Goal: Information Seeking & Learning: Compare options

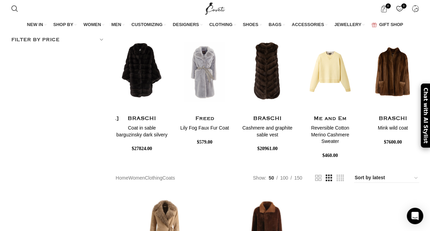
scroll to position [156, 0]
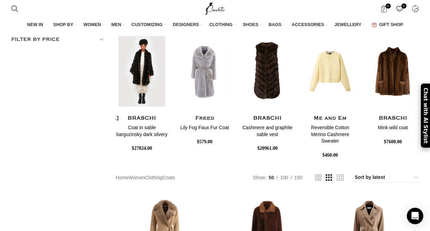
click at [141, 95] on img "3 / 8" at bounding box center [142, 71] width 54 height 85
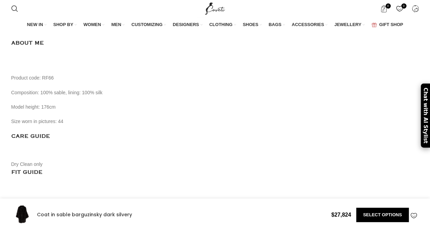
scroll to position [0, 72]
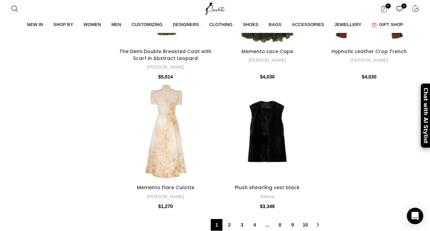
scroll to position [2429, 0]
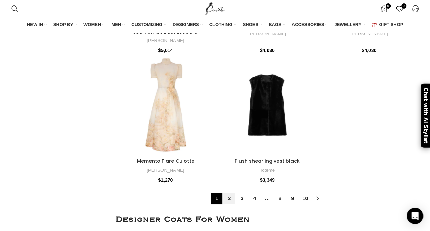
click at [230, 192] on link "2" at bounding box center [230, 198] width 12 height 12
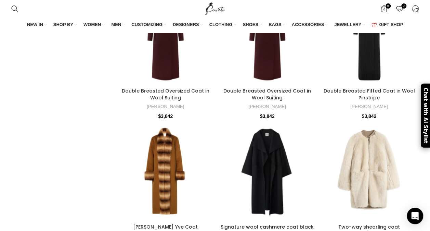
scroll to position [3380, 0]
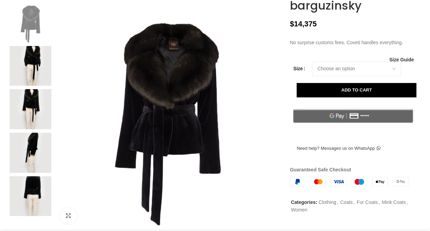
scroll to position [121, 0]
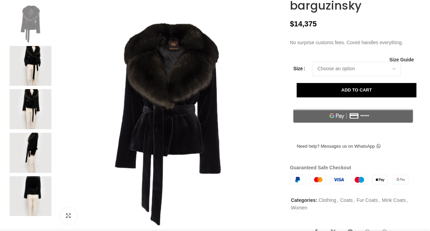
click at [38, 86] on img at bounding box center [31, 66] width 42 height 40
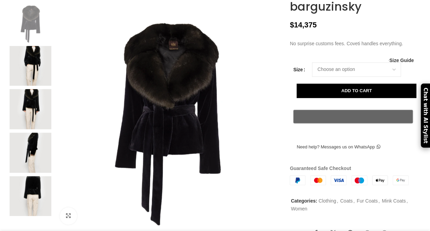
scroll to position [0, 0]
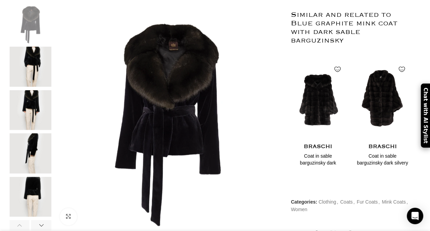
click at [35, 113] on img at bounding box center [31, 110] width 42 height 40
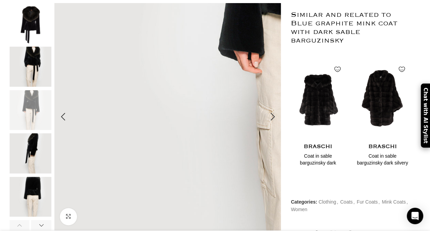
scroll to position [0, 72]
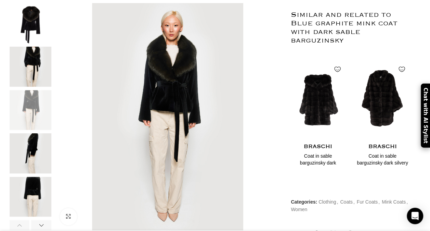
click at [27, 173] on img at bounding box center [31, 153] width 42 height 40
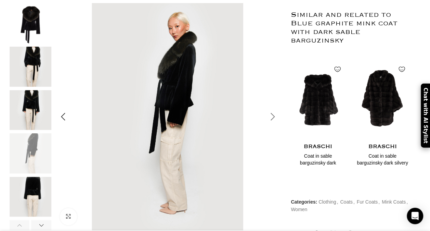
click at [273, 125] on div at bounding box center [272, 116] width 17 height 17
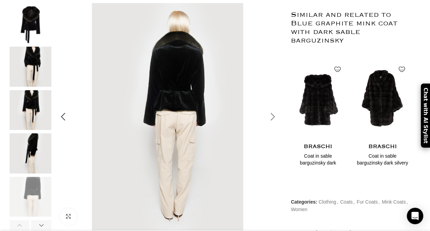
click at [273, 125] on div at bounding box center [272, 116] width 17 height 17
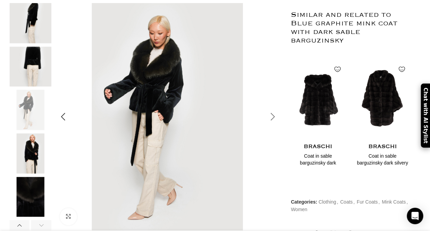
click at [273, 125] on div at bounding box center [272, 116] width 17 height 17
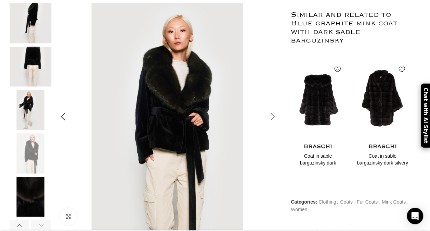
click at [273, 125] on div at bounding box center [272, 116] width 17 height 17
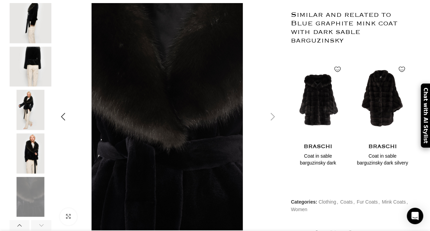
click at [273, 125] on div at bounding box center [272, 116] width 17 height 17
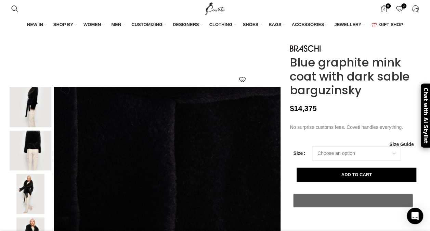
scroll to position [37, 0]
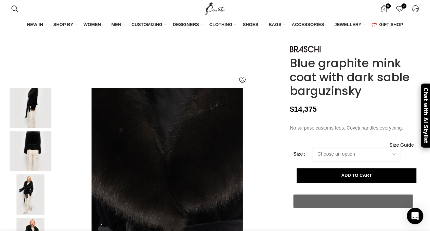
click at [40, 122] on img at bounding box center [31, 108] width 42 height 40
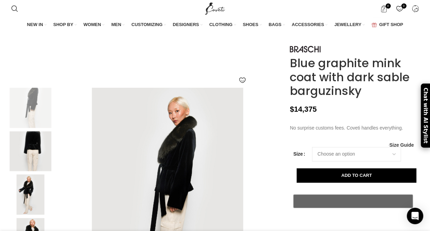
click at [33, 195] on img at bounding box center [31, 195] width 42 height 40
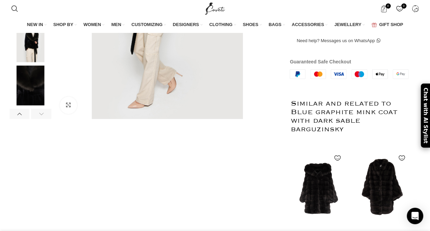
scroll to position [267, 0]
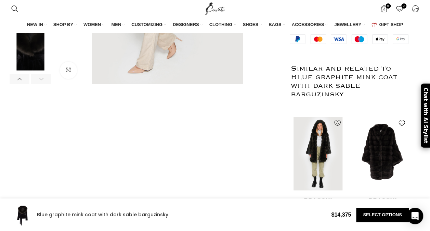
click at [326, 167] on img "1 / 2" at bounding box center [318, 153] width 56 height 85
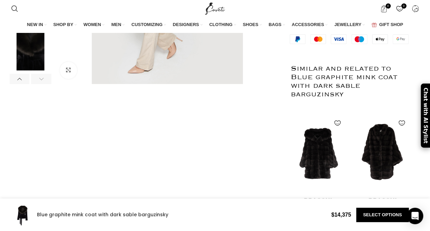
scroll to position [0, 648]
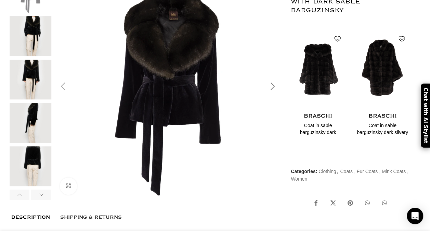
click at [270, 95] on div at bounding box center [272, 86] width 17 height 17
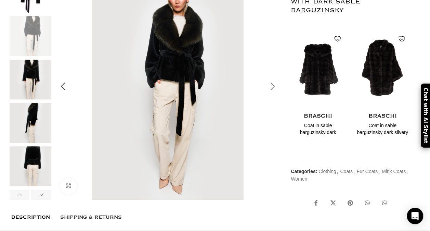
scroll to position [0, 72]
click at [270, 95] on div at bounding box center [272, 86] width 17 height 17
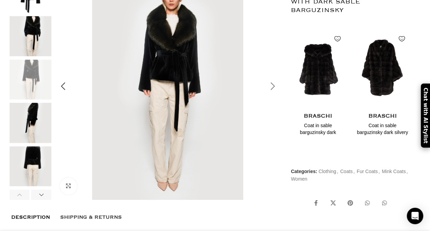
click at [270, 95] on div at bounding box center [272, 86] width 17 height 17
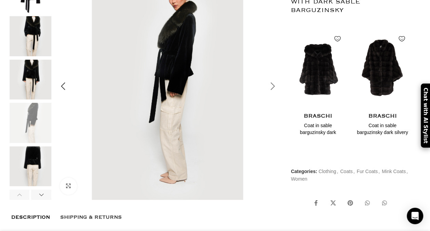
click at [270, 95] on div at bounding box center [272, 86] width 17 height 17
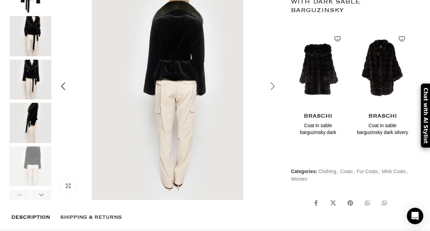
scroll to position [0, 144]
click at [270, 95] on div at bounding box center [272, 86] width 17 height 17
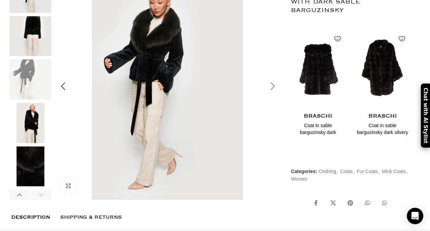
click at [270, 95] on div at bounding box center [272, 86] width 17 height 17
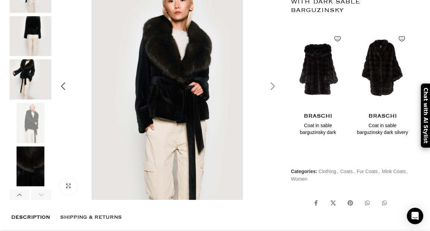
scroll to position [0, 216]
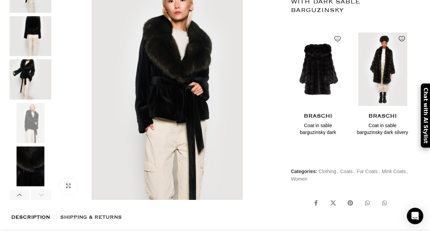
click at [380, 88] on img "2 / 2" at bounding box center [383, 69] width 56 height 85
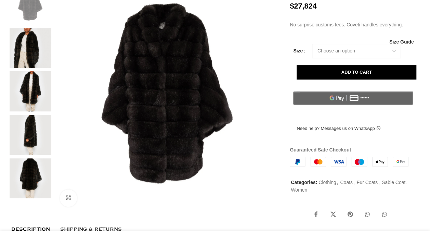
scroll to position [168, 0]
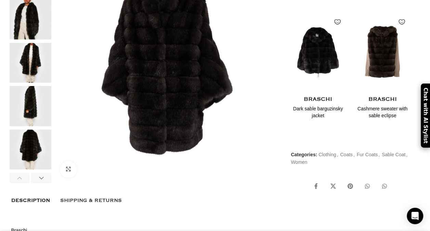
click at [34, 39] on img at bounding box center [31, 19] width 42 height 40
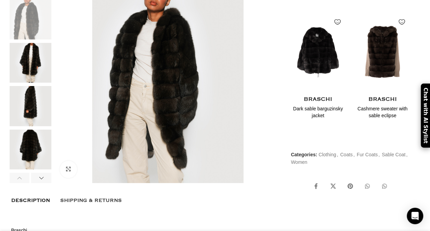
click at [36, 68] on img at bounding box center [31, 63] width 42 height 40
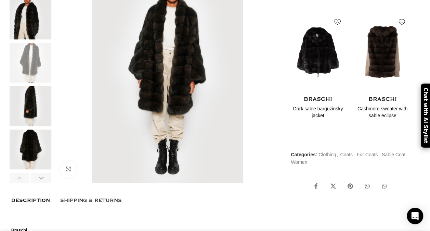
scroll to position [0, 72]
click at [30, 112] on img at bounding box center [31, 106] width 42 height 40
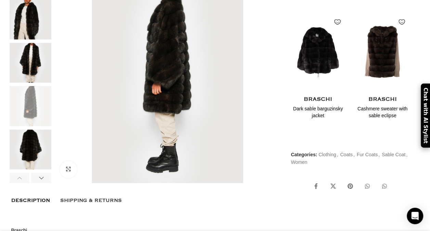
click at [31, 153] on img at bounding box center [31, 149] width 42 height 40
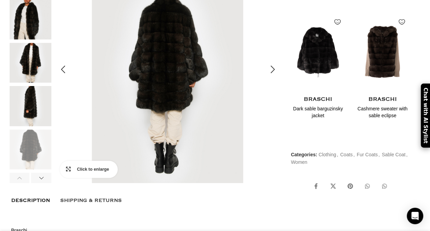
click at [69, 178] on link "Click to enlarge" at bounding box center [89, 169] width 58 height 17
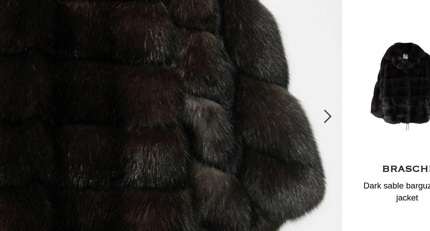
scroll to position [168, 0]
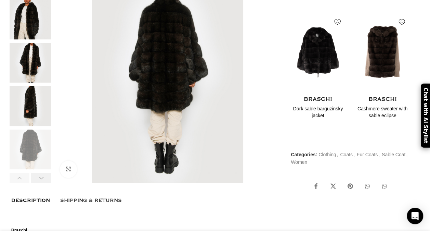
click at [43, 183] on div at bounding box center [41, 178] width 20 height 10
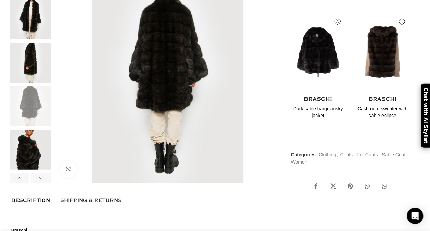
click at [34, 157] on img at bounding box center [31, 149] width 42 height 40
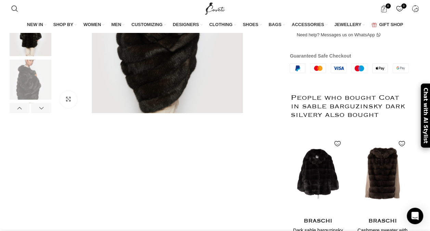
scroll to position [242, 0]
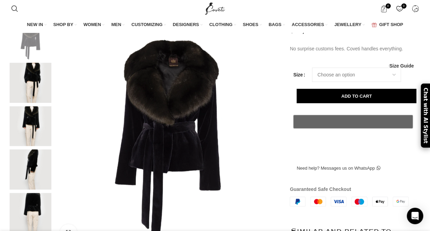
scroll to position [0, 216]
